Goal: Transaction & Acquisition: Obtain resource

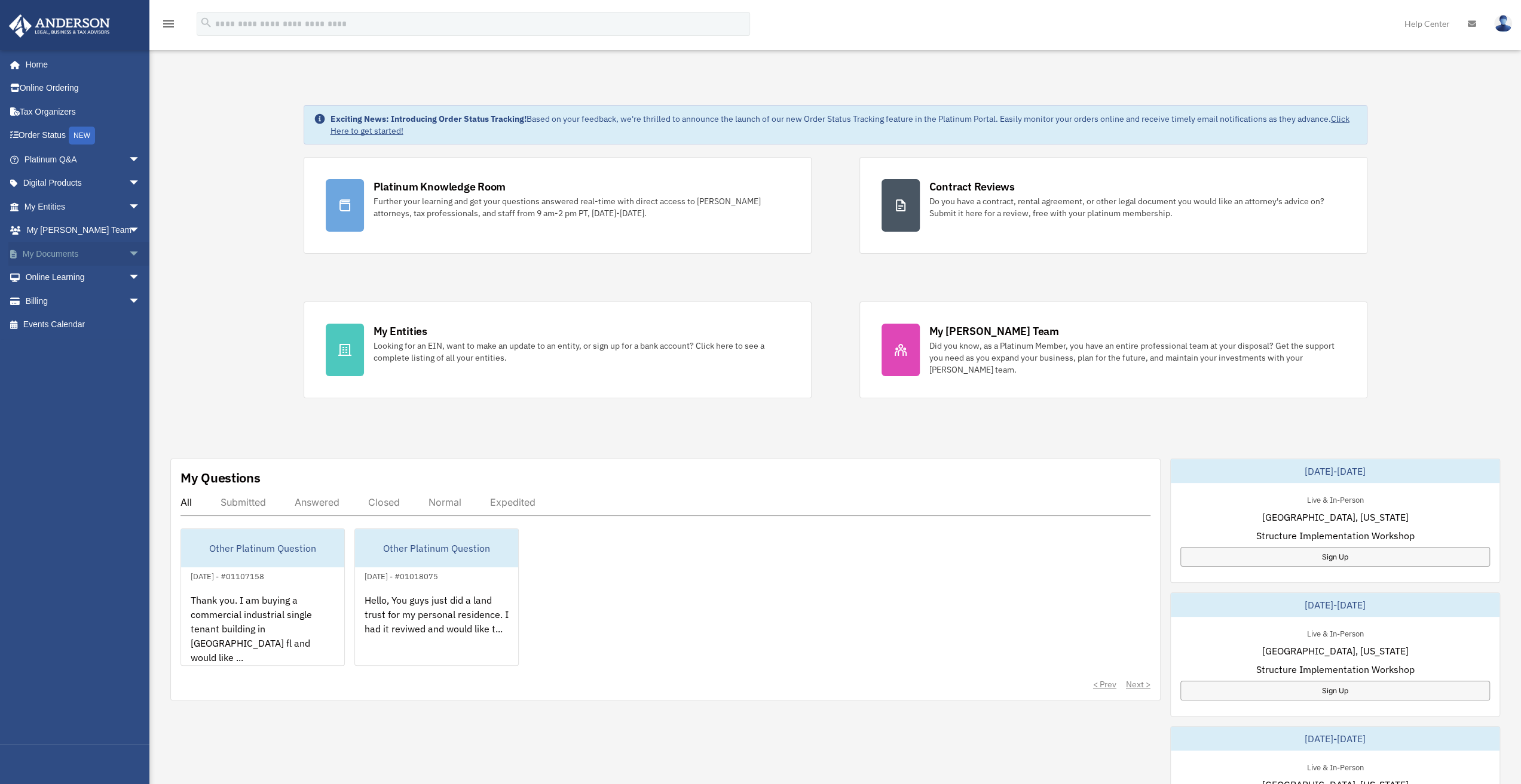
click at [129, 249] on span "arrow_drop_down" at bounding box center [141, 254] width 24 height 24
click at [49, 274] on link "Box" at bounding box center [87, 278] width 141 height 24
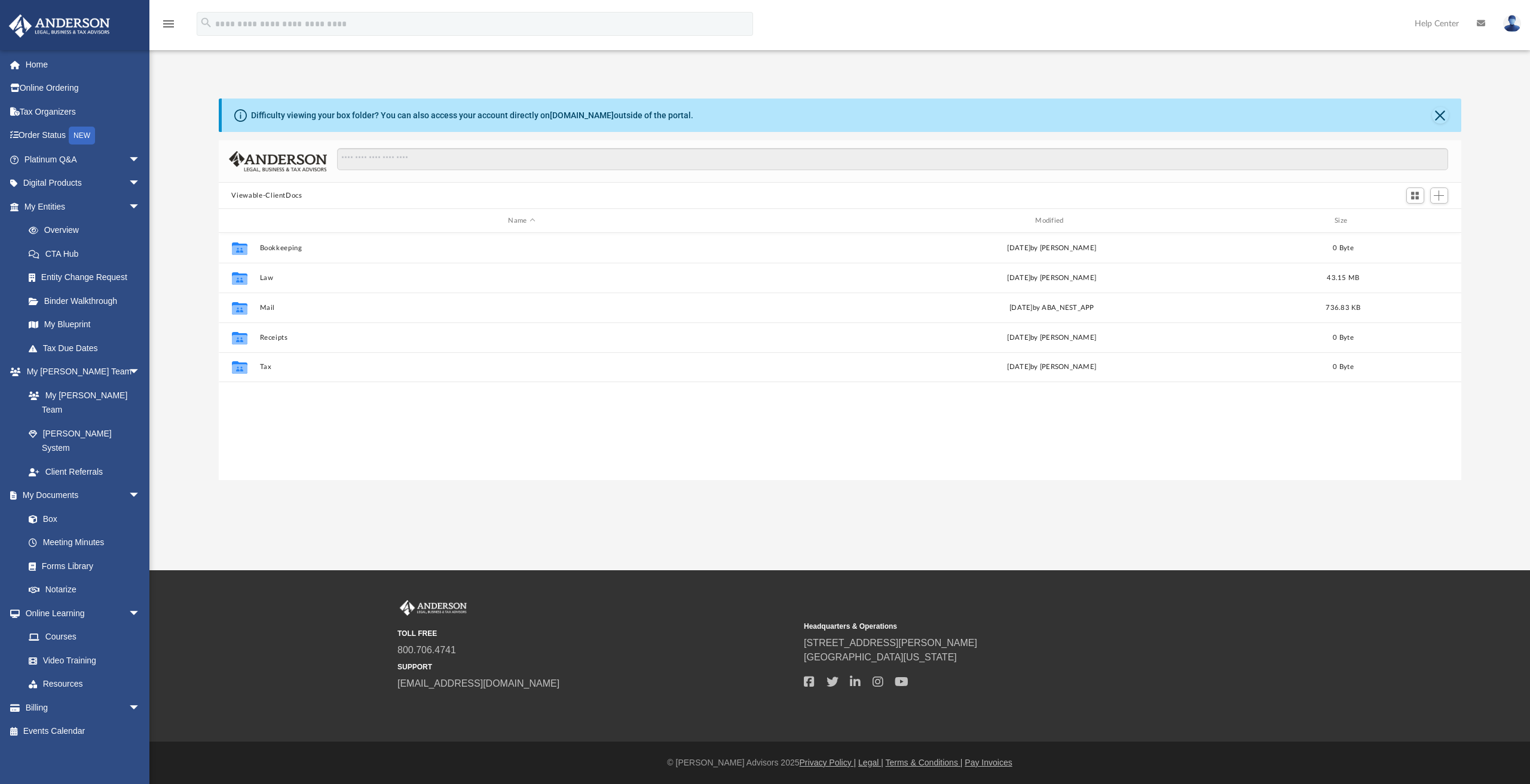
scroll to position [262, 1233]
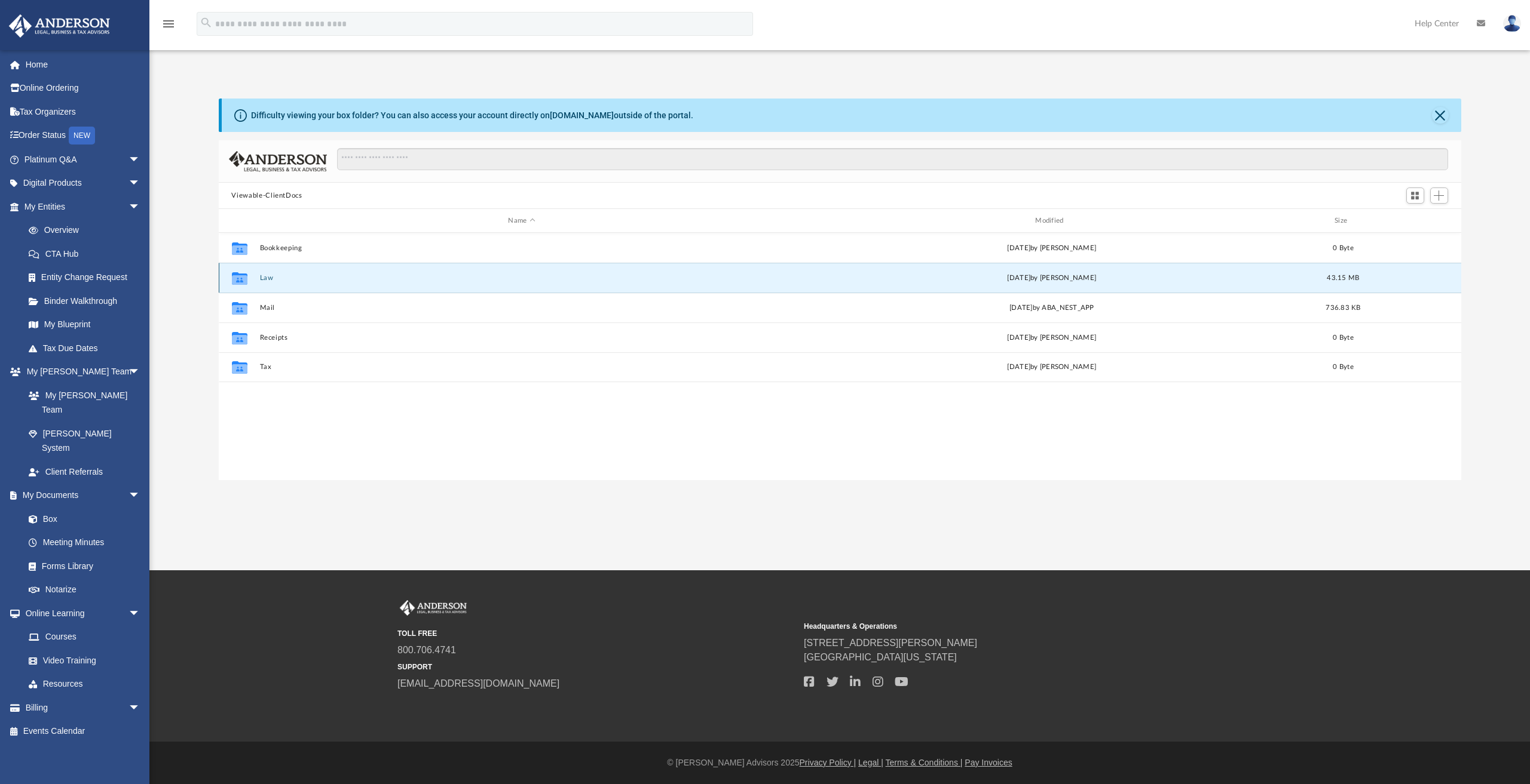
click at [269, 277] on button "Law" at bounding box center [521, 278] width 525 height 8
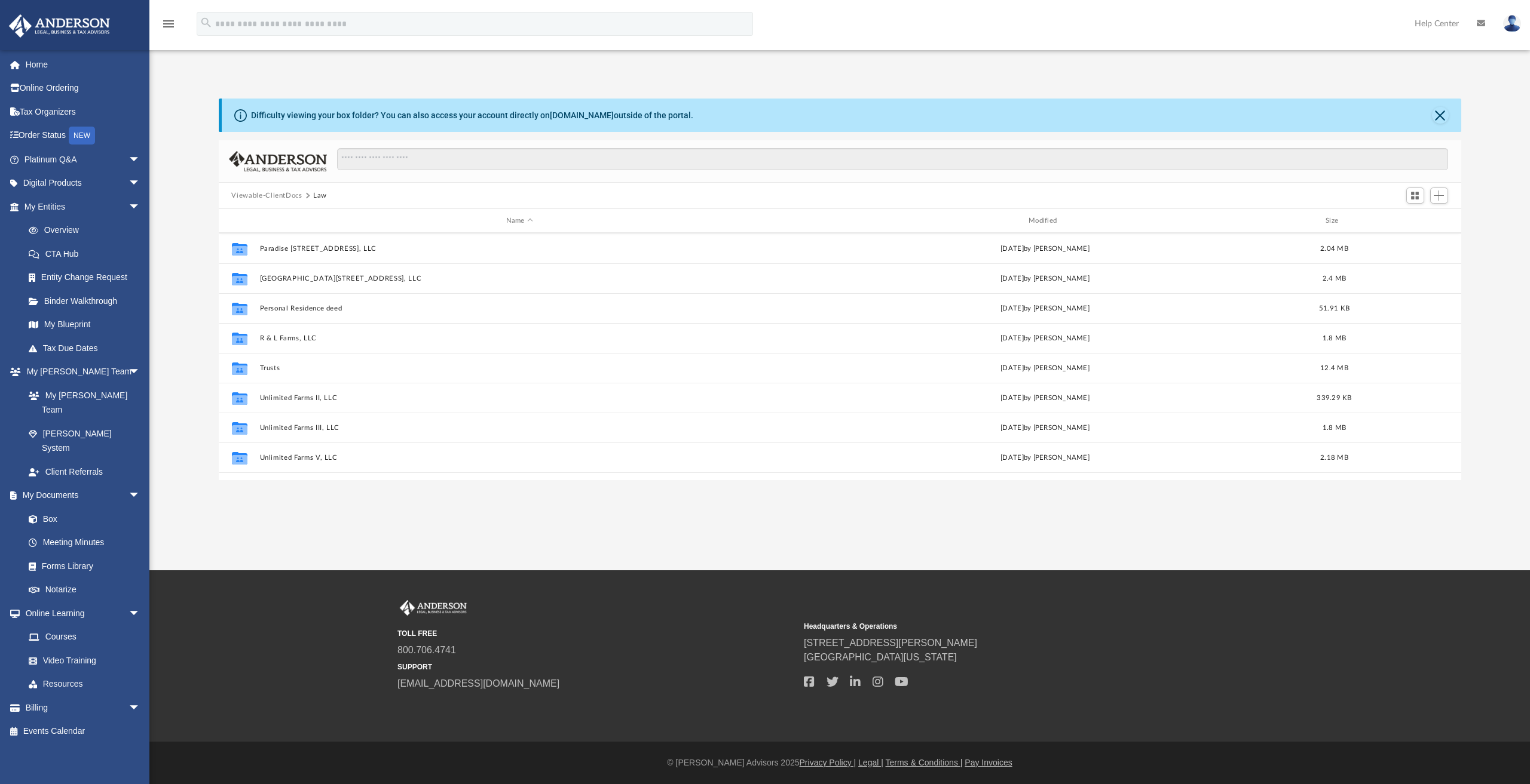
scroll to position [298, 0]
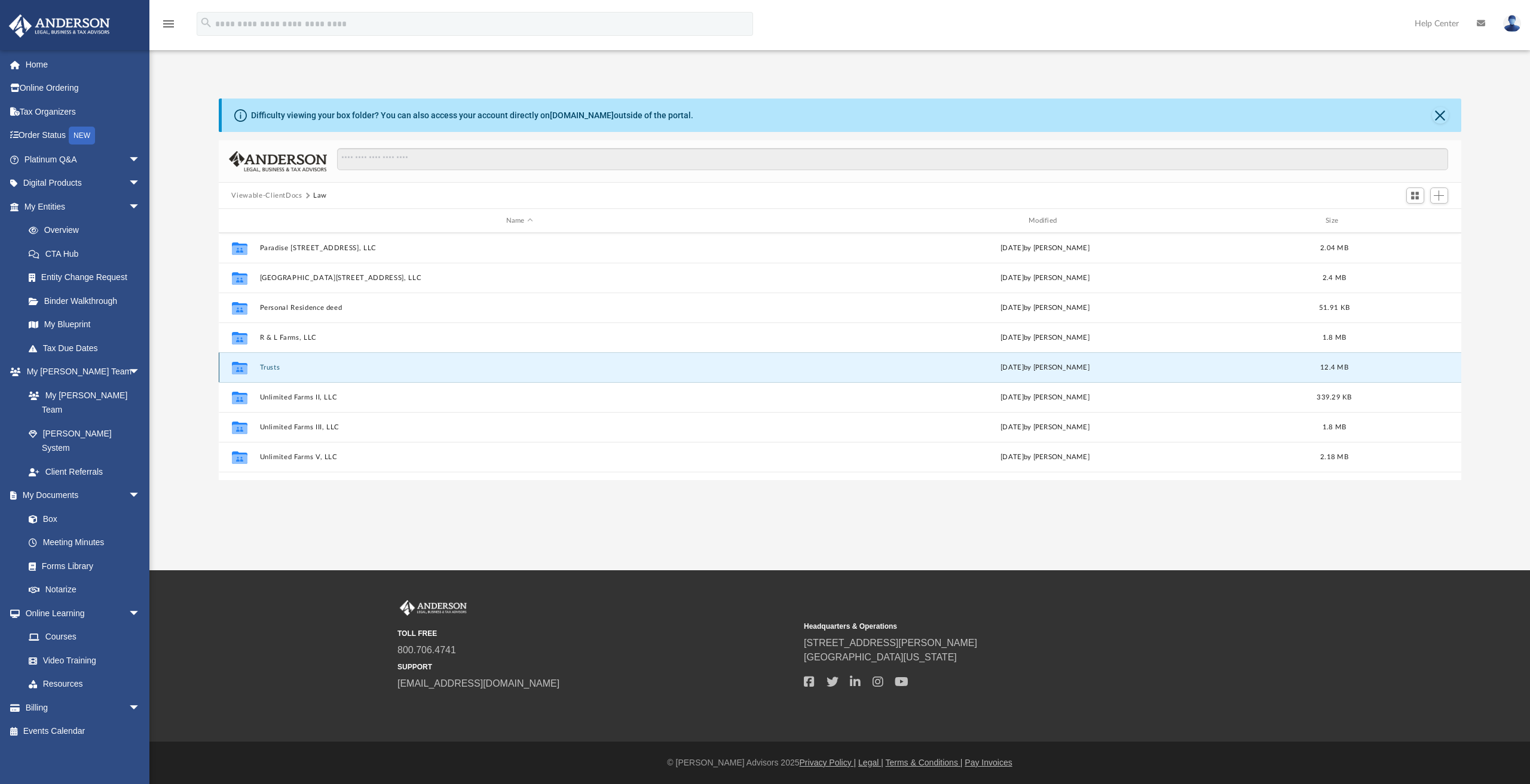
click at [267, 365] on button "Trusts" at bounding box center [519, 368] width 520 height 8
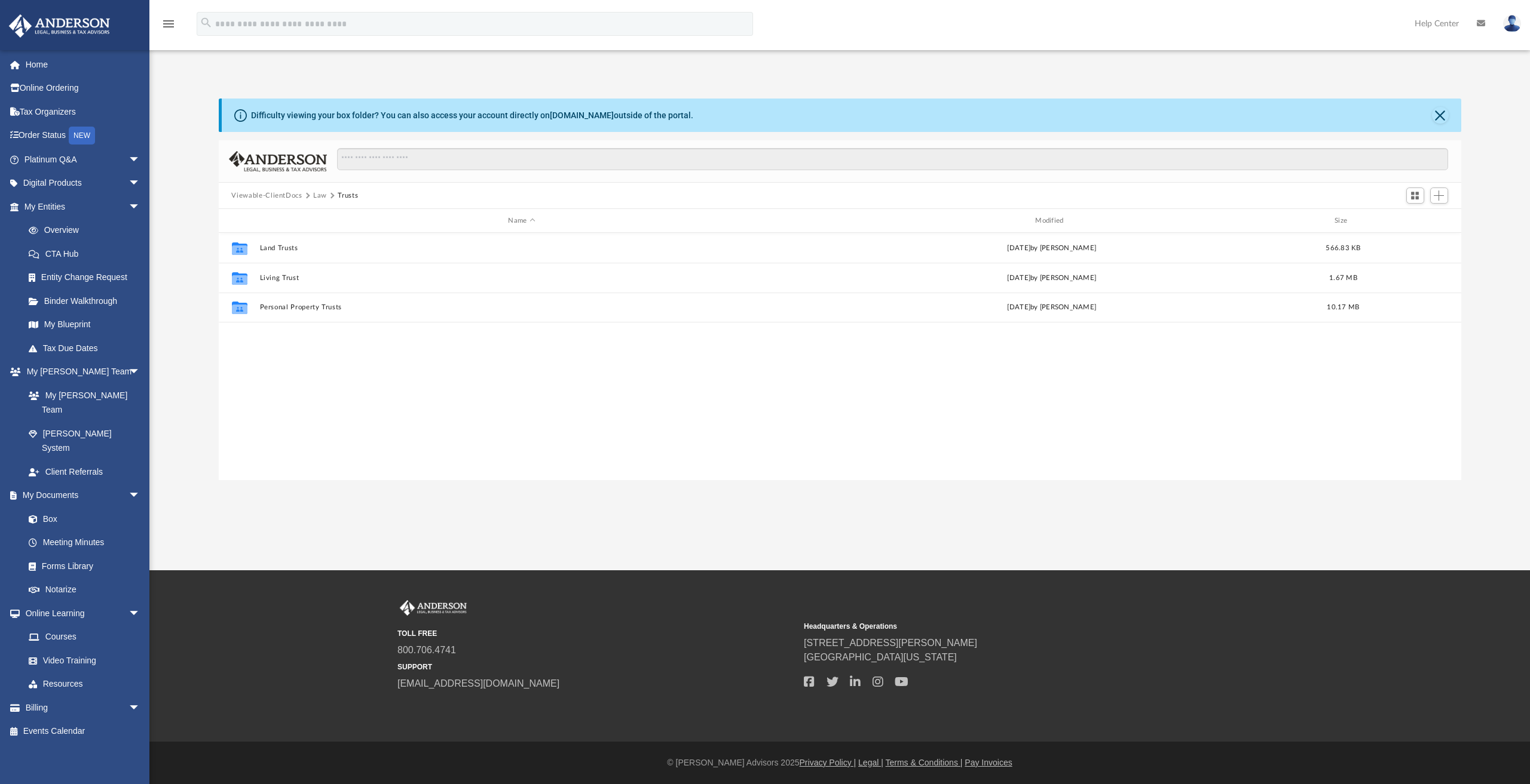
scroll to position [0, 0]
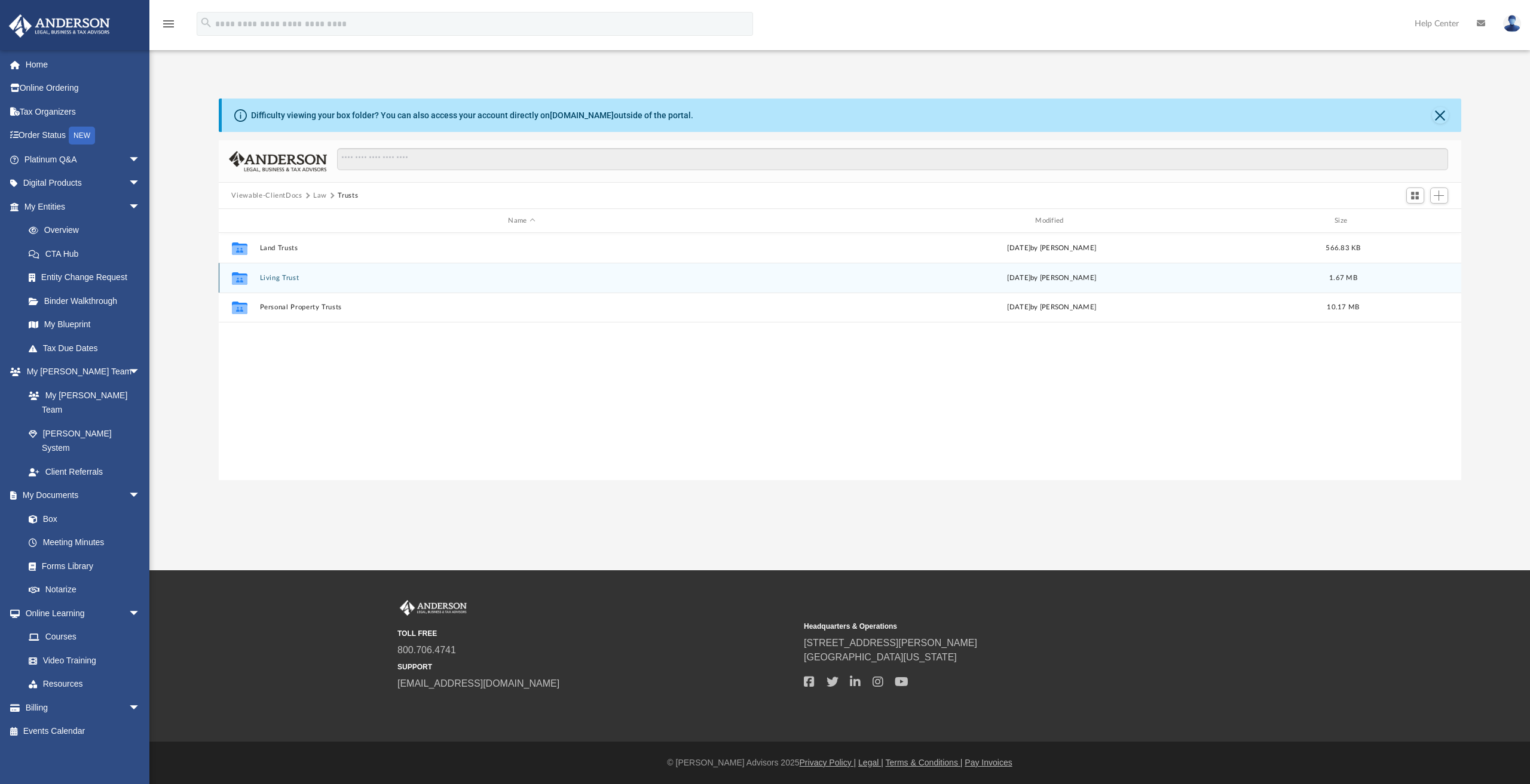
click at [290, 274] on button "Living Trust" at bounding box center [521, 278] width 525 height 8
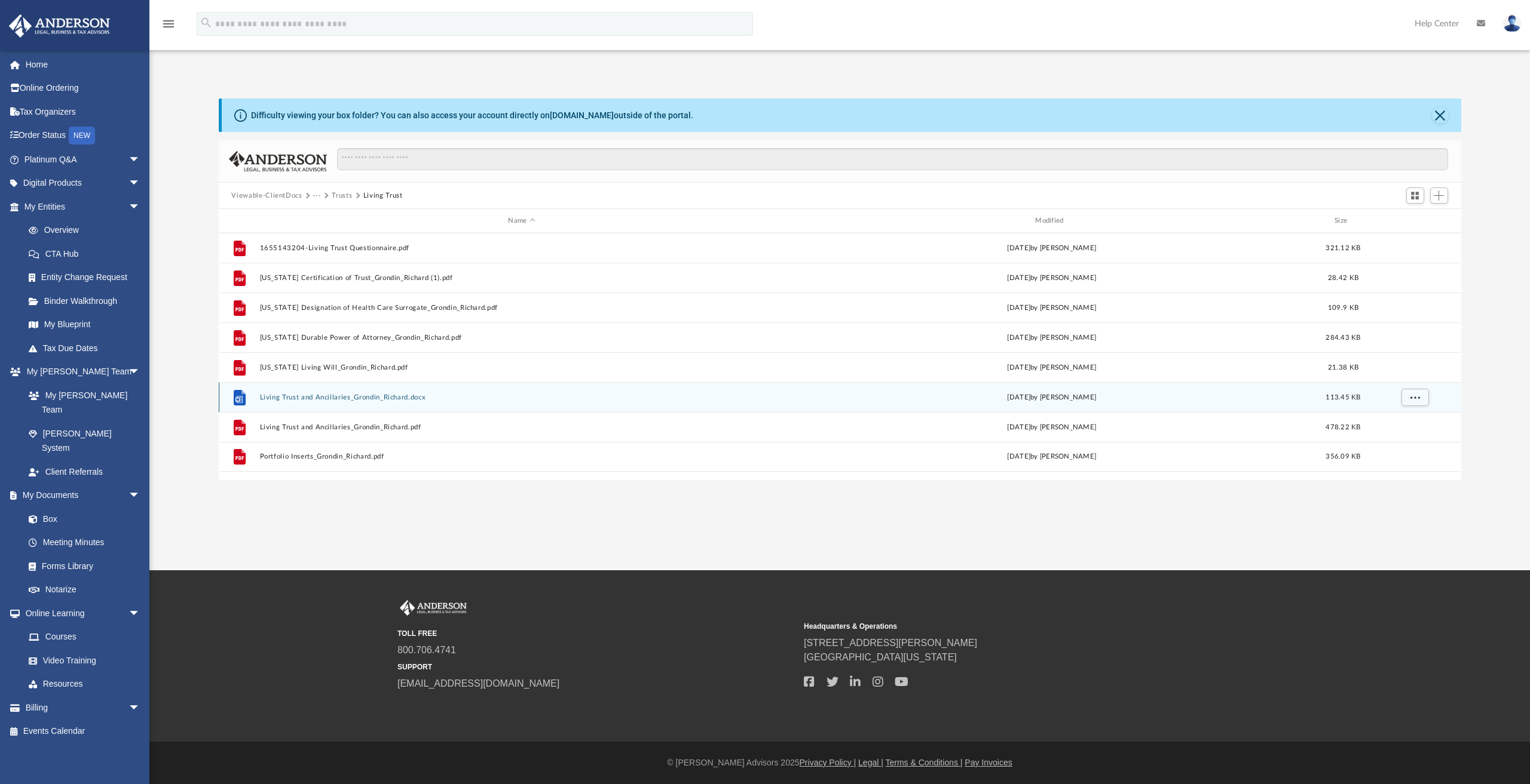
click at [343, 395] on button "Living Trust and Ancillaries_Grondin_Richard.docx" at bounding box center [521, 398] width 525 height 8
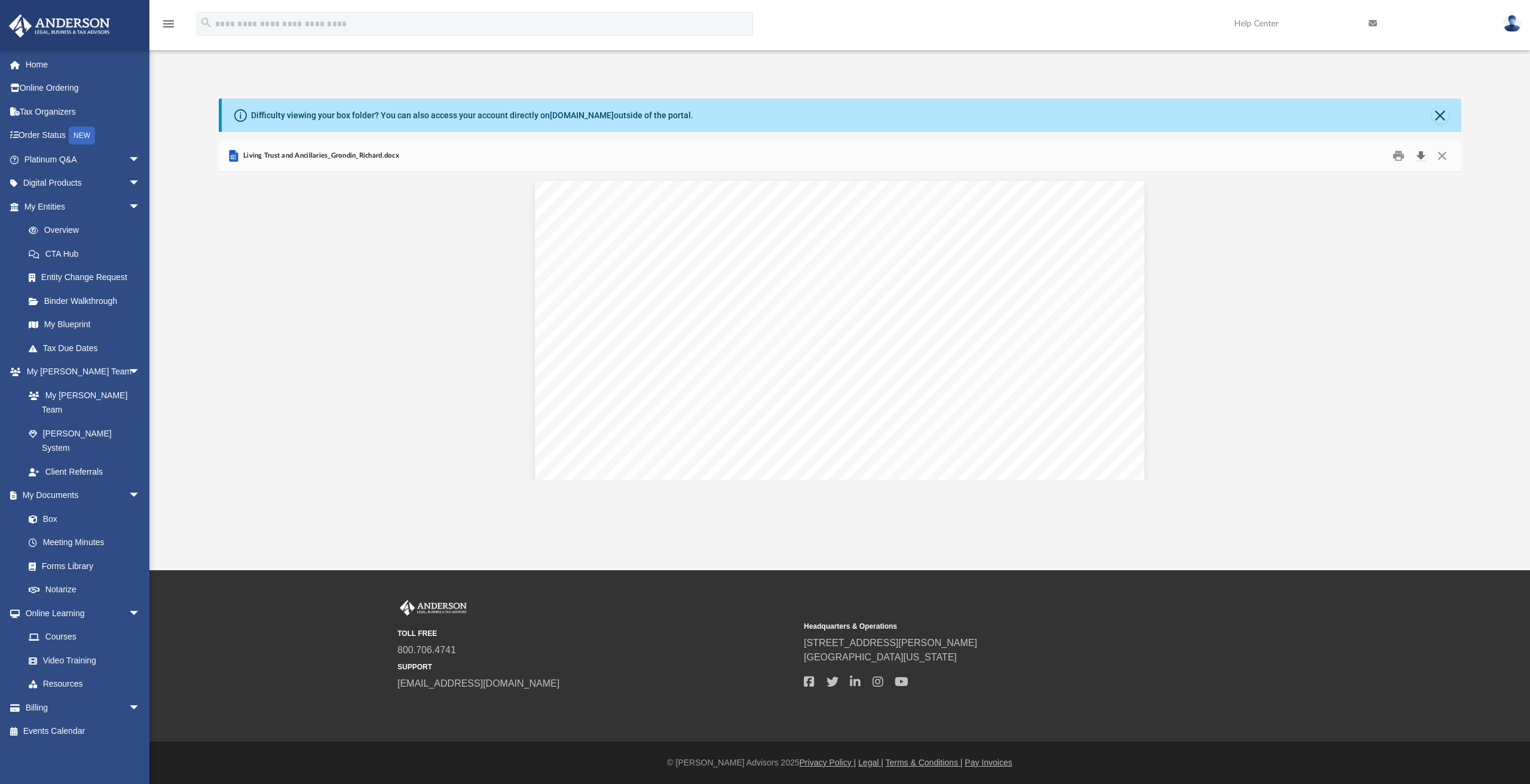
click at [1422, 153] on button "Download" at bounding box center [1421, 156] width 22 height 18
